Goal: Check status: Check status

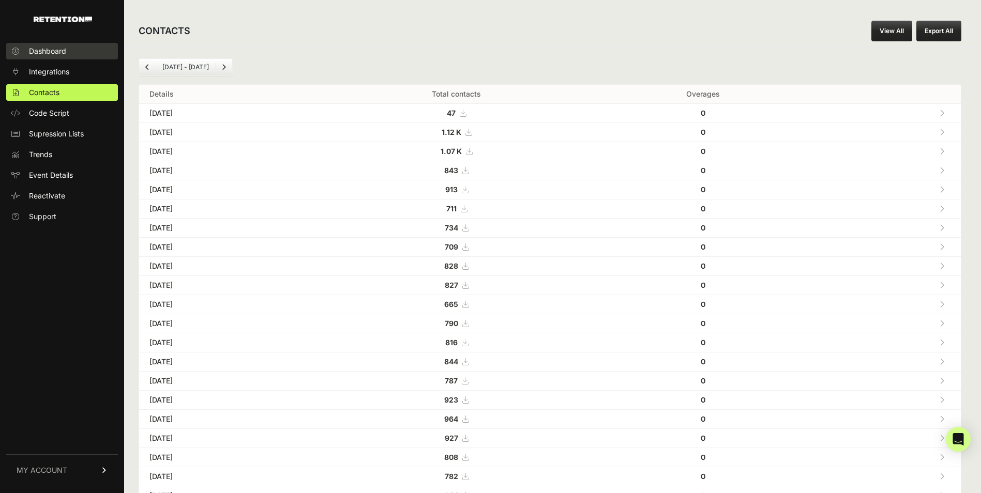
click at [39, 46] on span "Dashboard" at bounding box center [47, 51] width 37 height 10
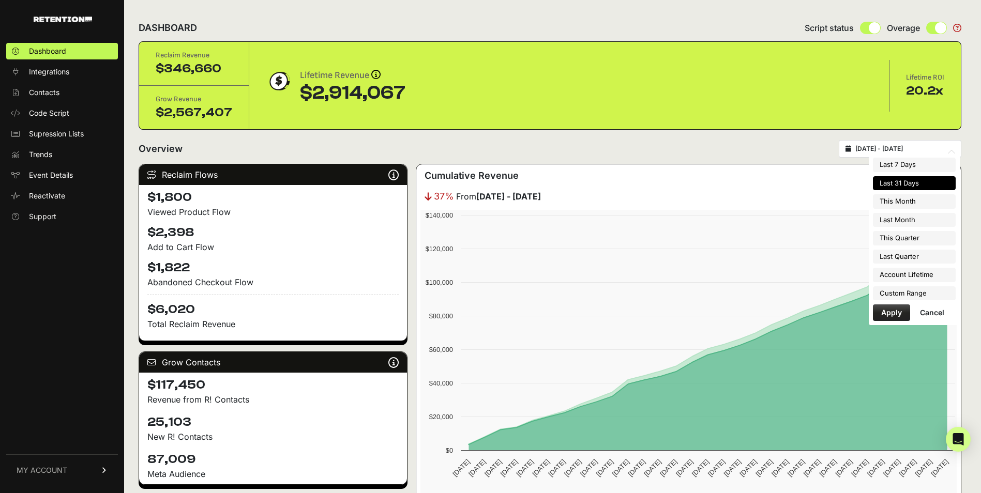
click at [898, 149] on input "[DATE] - [DATE]" at bounding box center [904, 149] width 99 height 8
type input "[DATE]"
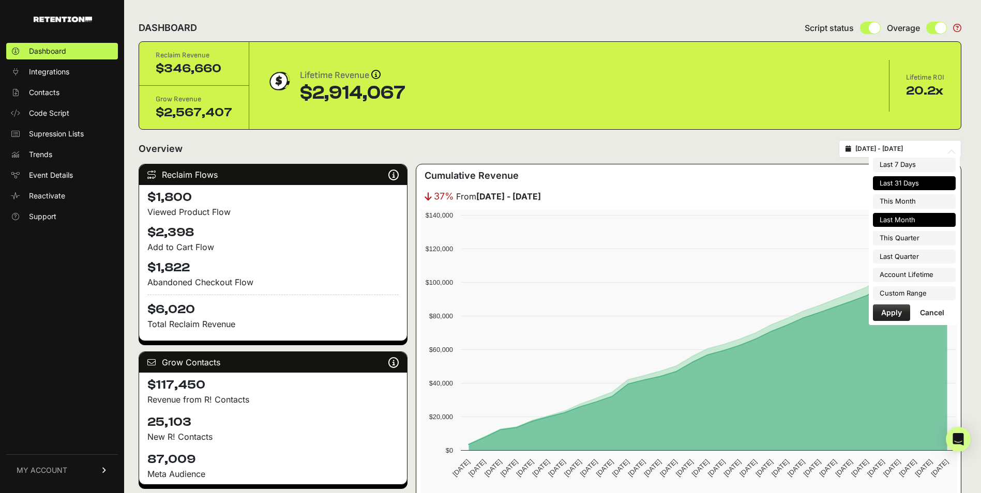
type input "[DATE]"
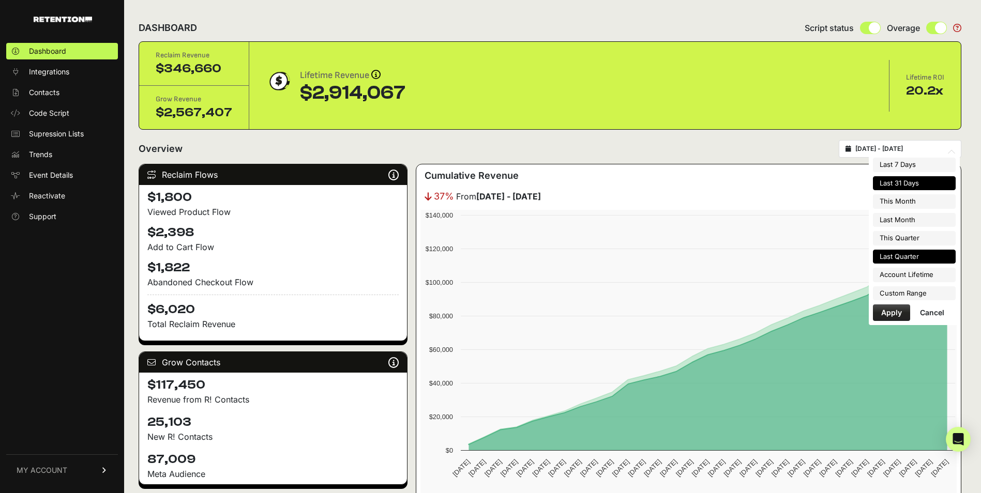
type input "[DATE]"
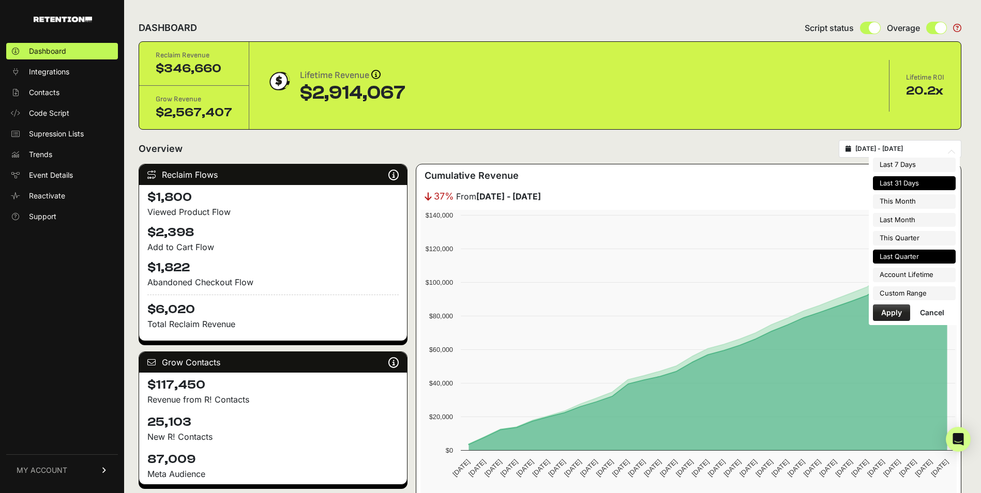
type input "[DATE]"
click at [898, 289] on li "Custom Range" at bounding box center [914, 293] width 83 height 14
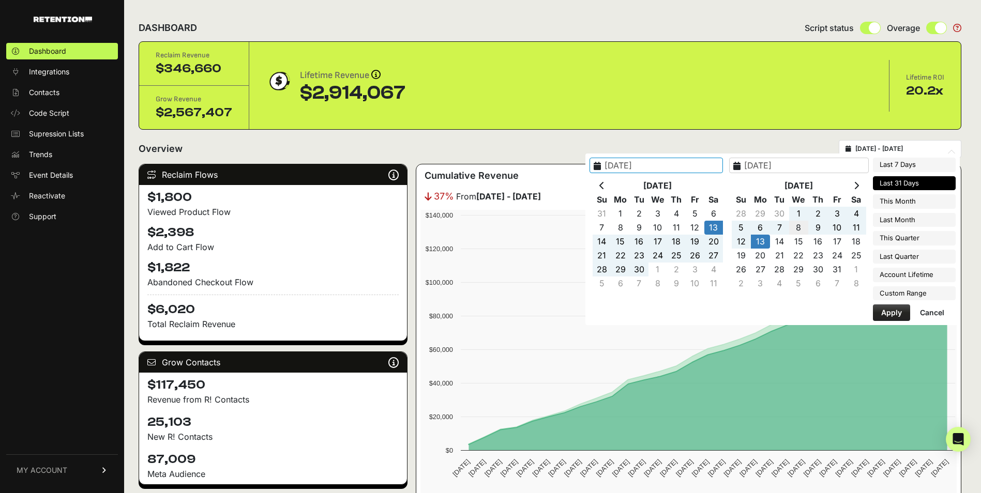
type input "[DATE]"
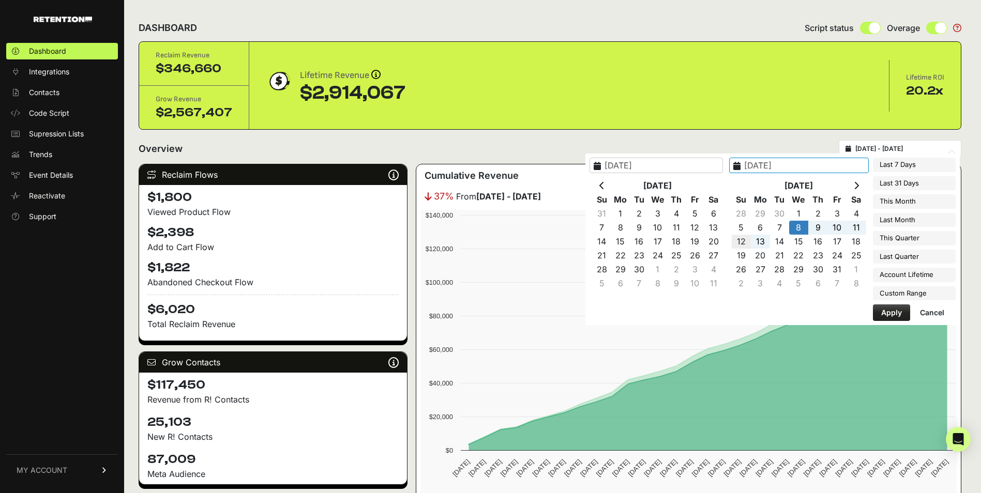
type input "[DATE]"
click at [889, 311] on button "Apply" at bounding box center [891, 312] width 37 height 17
type input "[DATE] - [DATE]"
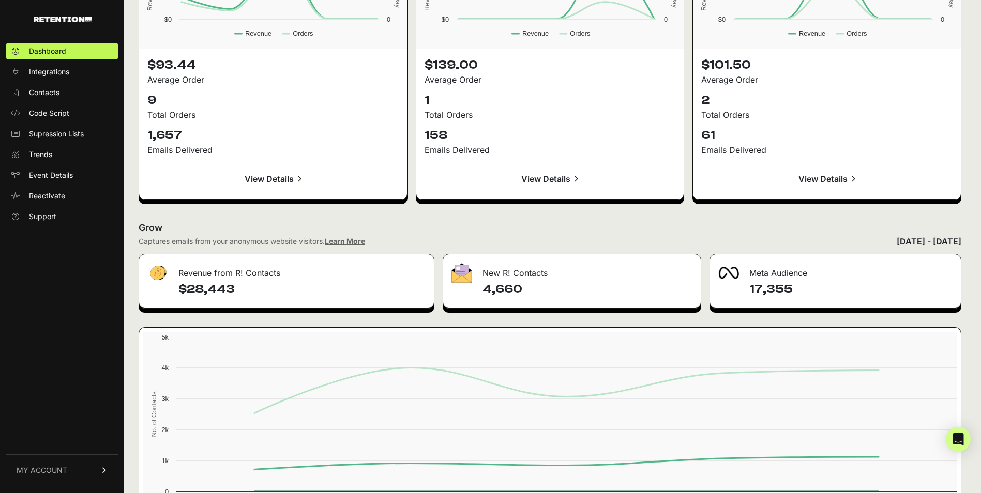
scroll to position [1114, 0]
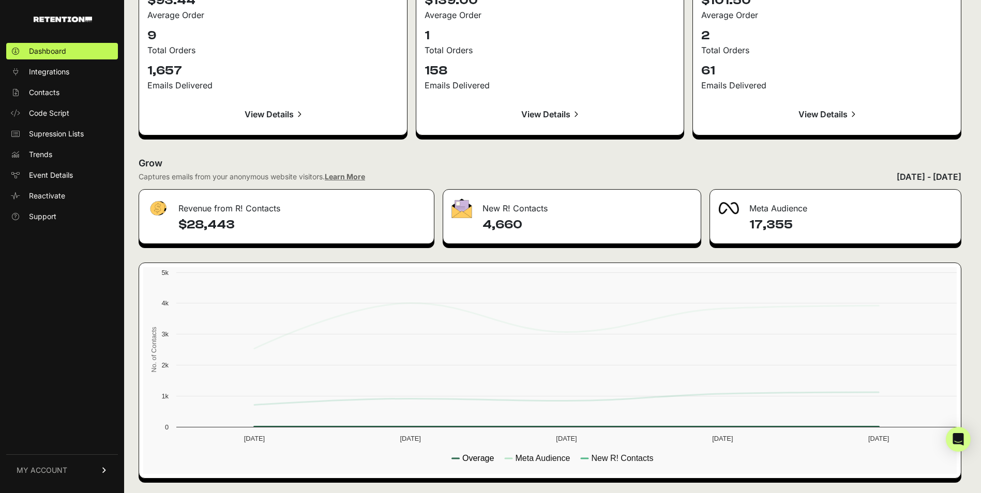
click at [473, 460] on text "Overage" at bounding box center [478, 458] width 32 height 9
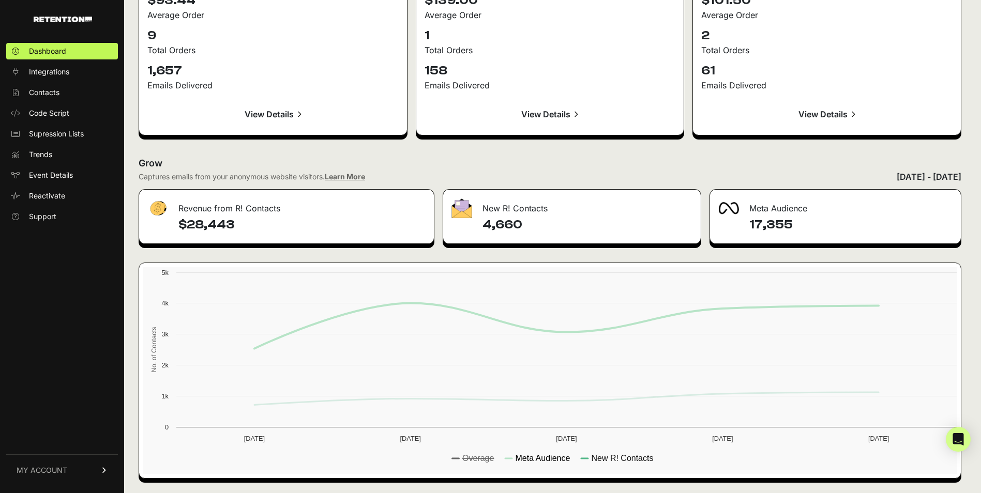
click at [529, 458] on text "Meta Audience" at bounding box center [542, 458] width 55 height 9
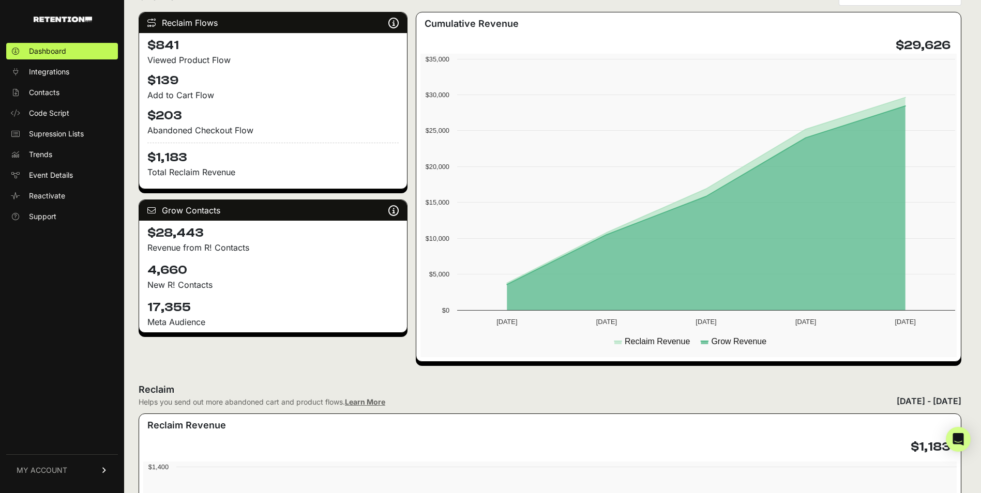
scroll to position [0, 0]
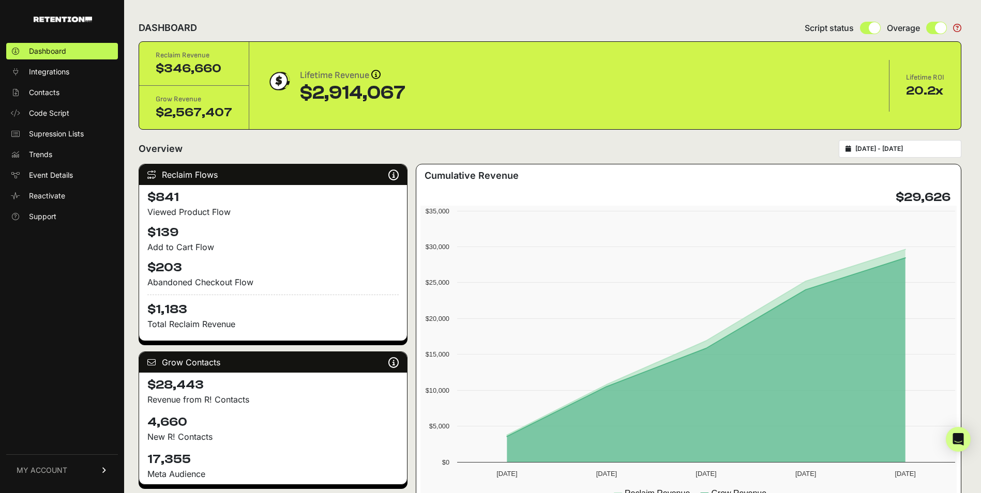
type input "[DATE]"
click at [884, 152] on input "[DATE] - [DATE]" at bounding box center [904, 149] width 99 height 8
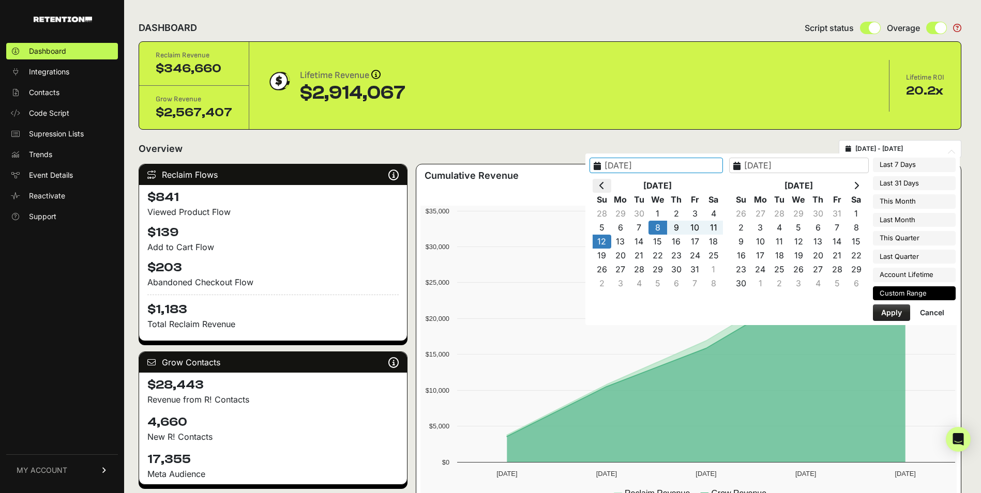
click at [604, 187] on icon at bounding box center [601, 185] width 5 height 8
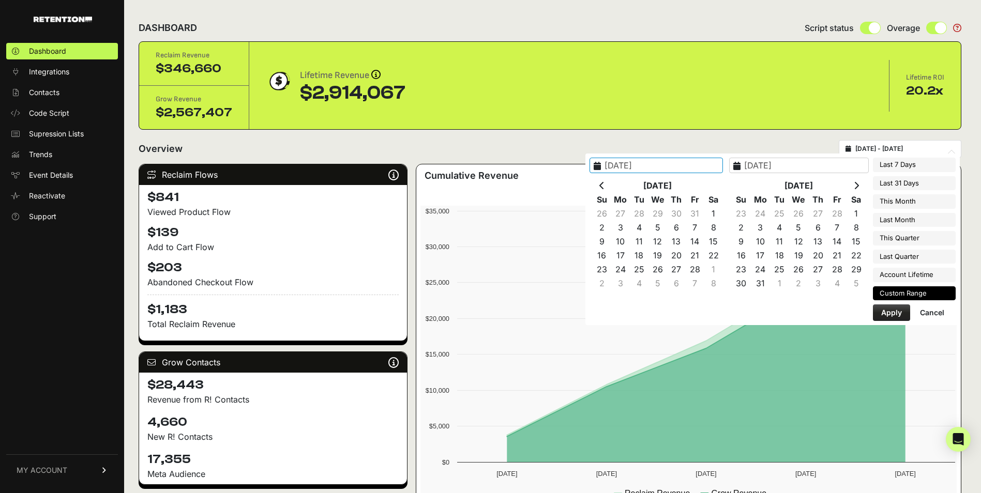
click at [604, 187] on icon at bounding box center [601, 185] width 5 height 8
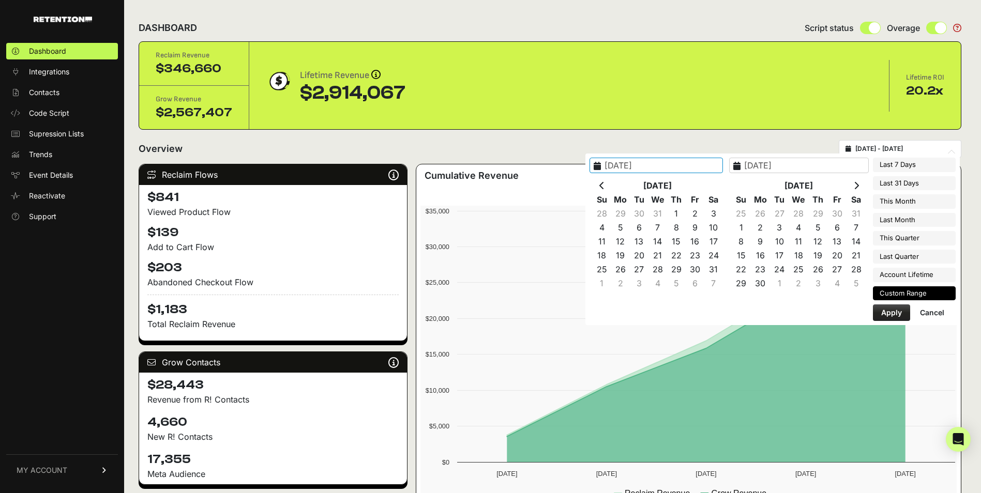
type input "[DATE]"
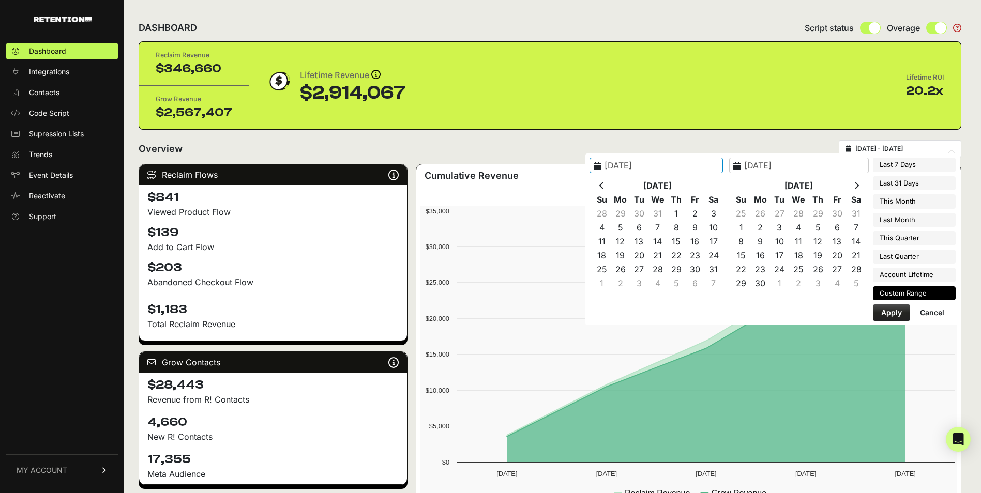
type input "[DATE]"
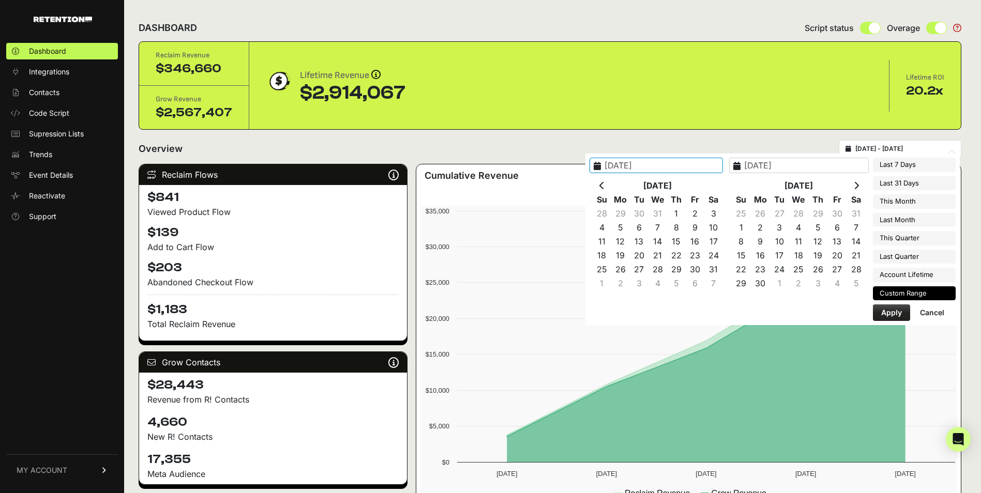
type input "[DATE]"
click at [857, 184] on icon at bounding box center [855, 185] width 5 height 8
type input "2024-10-11"
type input "2024-10-20"
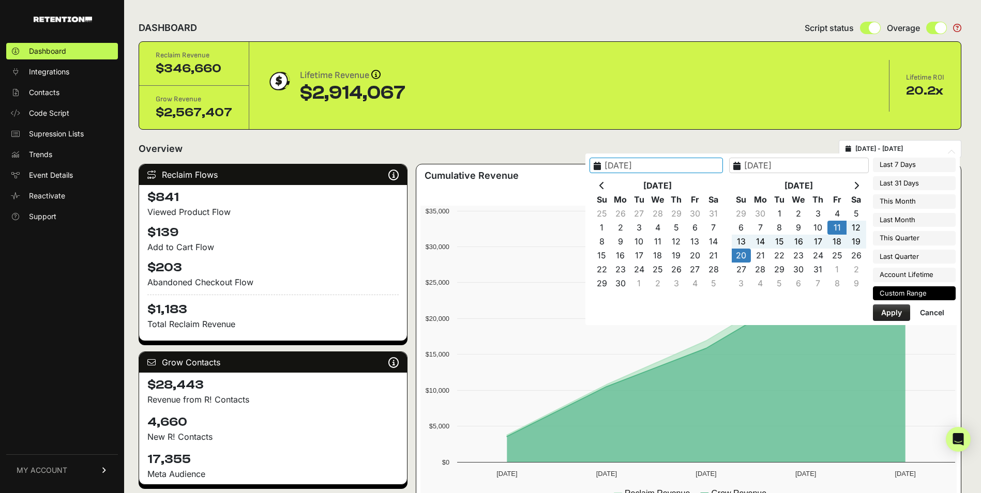
type input "2024-10-11"
click at [887, 318] on button "Apply" at bounding box center [891, 312] width 37 height 17
type input "2024-10-11 - 2024-10-20"
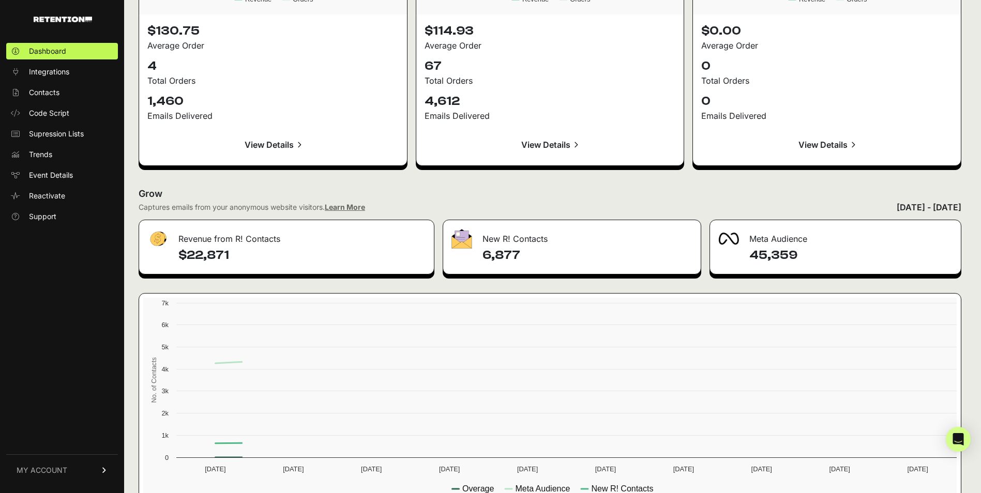
scroll to position [1114, 0]
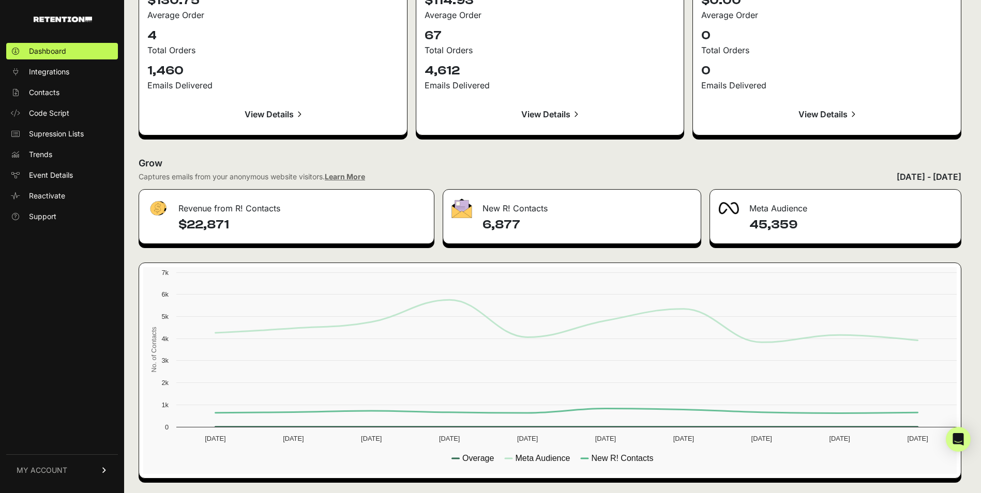
click at [495, 466] on rect at bounding box center [552, 370] width 818 height 207
click at [475, 455] on text "Overage" at bounding box center [478, 458] width 32 height 9
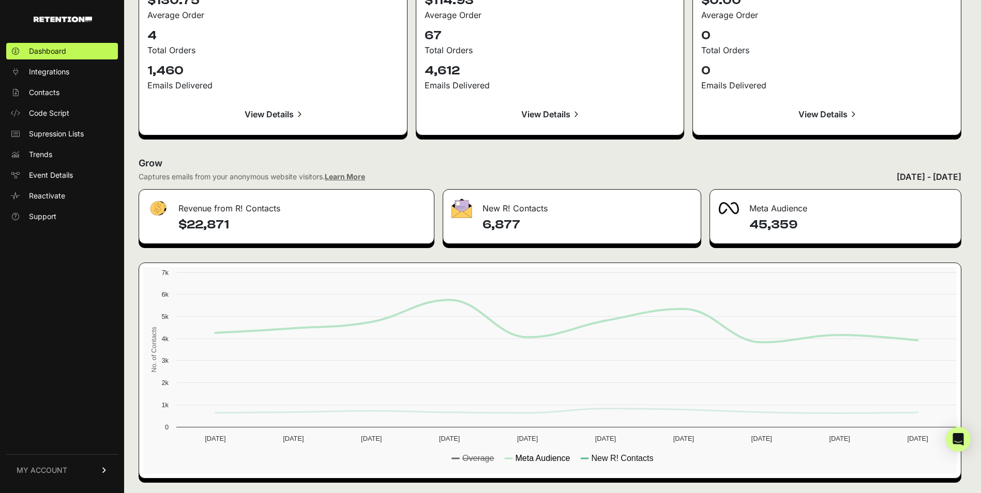
click at [518, 457] on text "Meta Audience" at bounding box center [542, 458] width 55 height 9
